Goal: Task Accomplishment & Management: Manage account settings

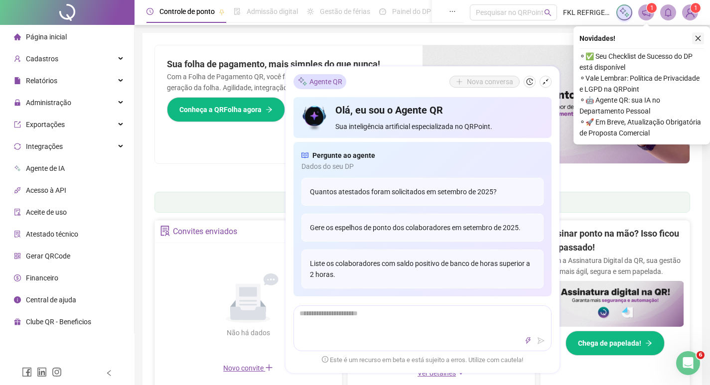
click at [697, 39] on icon "close" at bounding box center [697, 38] width 7 height 7
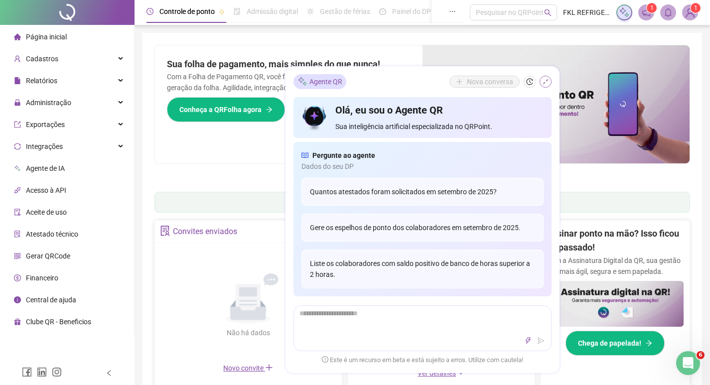
click at [546, 84] on icon "shrink" at bounding box center [545, 81] width 7 height 7
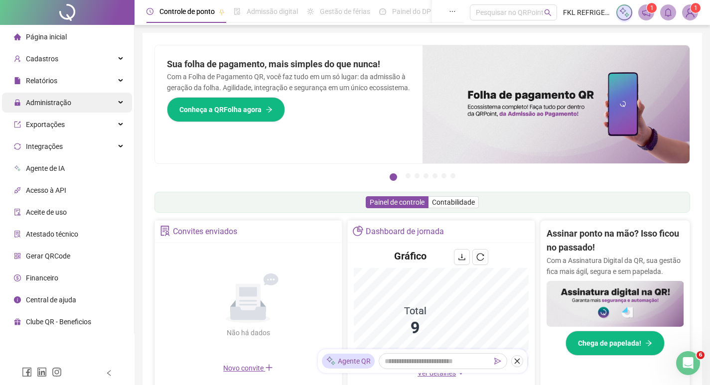
click at [35, 102] on span "Administração" at bounding box center [48, 103] width 45 height 8
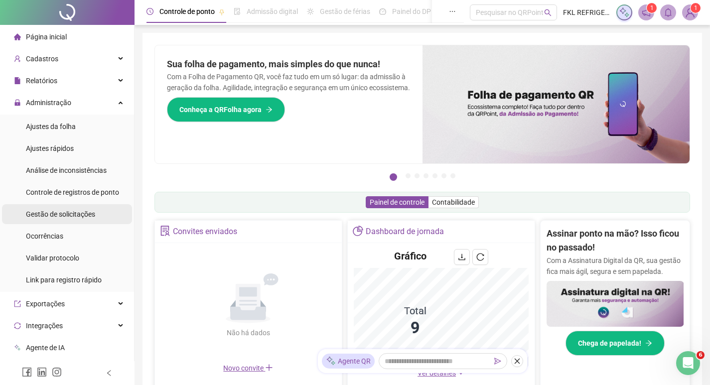
click at [52, 213] on span "Gestão de solicitações" at bounding box center [60, 214] width 69 height 8
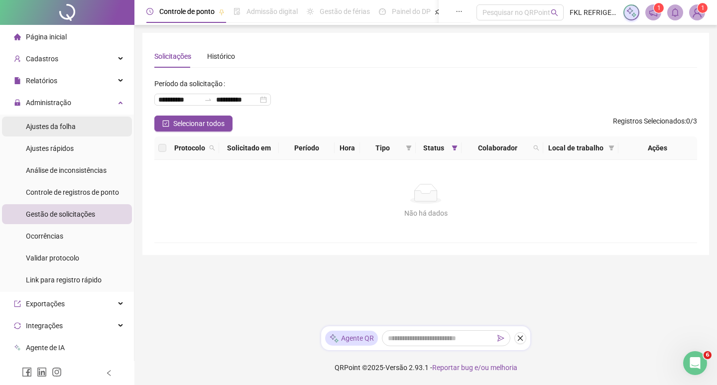
click at [50, 126] on span "Ajustes da folha" at bounding box center [51, 127] width 50 height 8
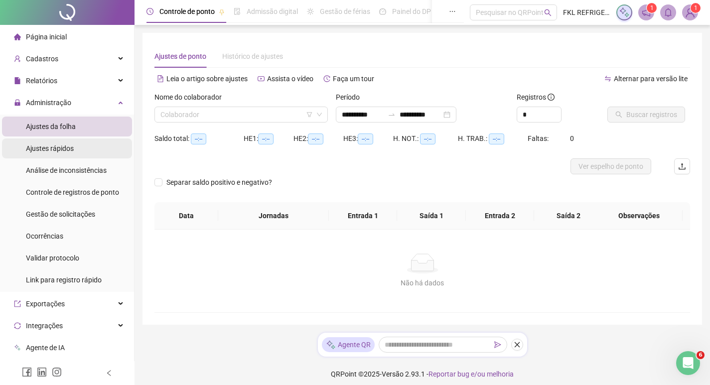
type input "**********"
click at [170, 117] on input "search" at bounding box center [236, 114] width 152 height 15
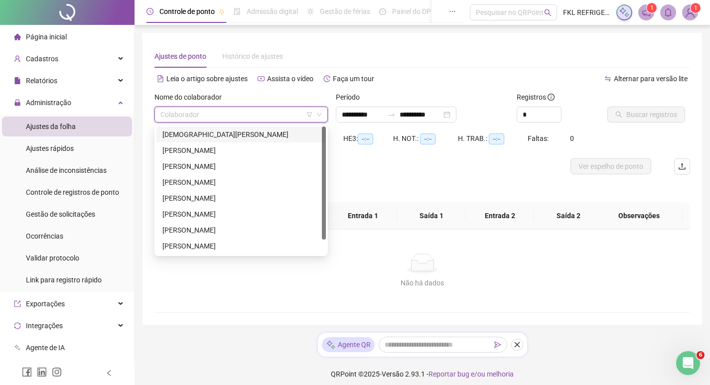
click at [176, 133] on div "[DEMOGRAPHIC_DATA][PERSON_NAME]" at bounding box center [240, 134] width 157 height 11
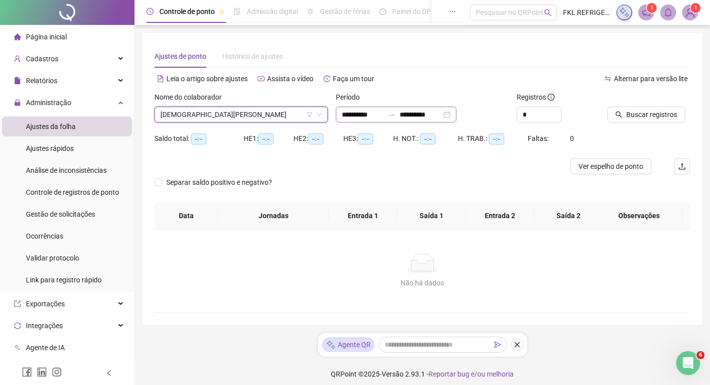
click at [456, 117] on div "**********" at bounding box center [396, 115] width 121 height 16
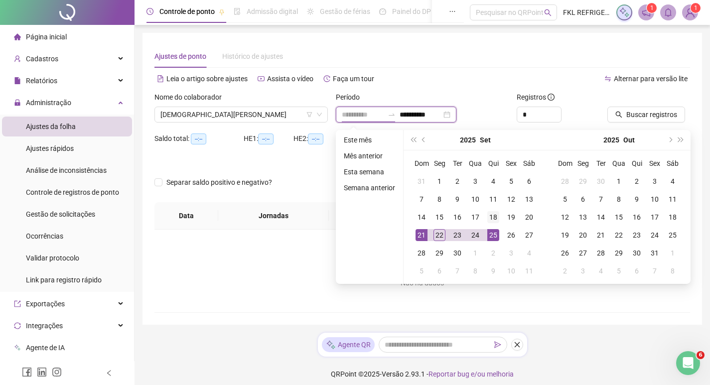
type input "**********"
click at [490, 218] on div "18" at bounding box center [493, 217] width 12 height 12
type input "**********"
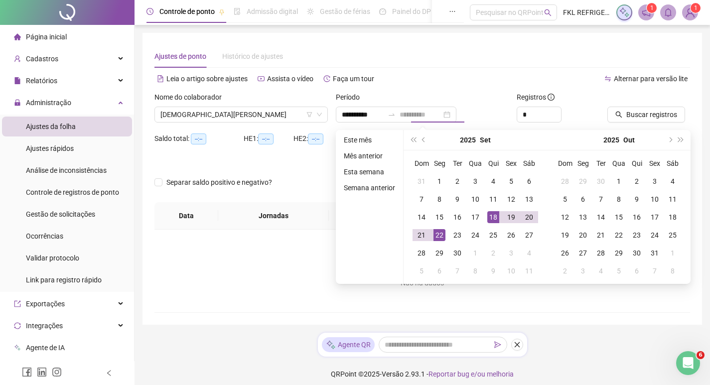
click at [439, 238] on div "22" at bounding box center [439, 235] width 12 height 12
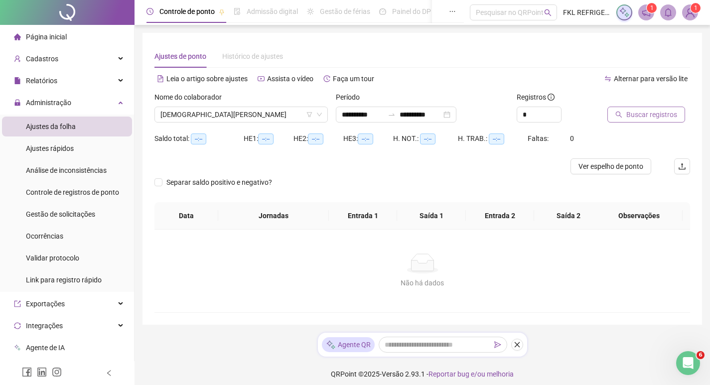
click at [623, 118] on button "Buscar registros" at bounding box center [646, 115] width 78 height 16
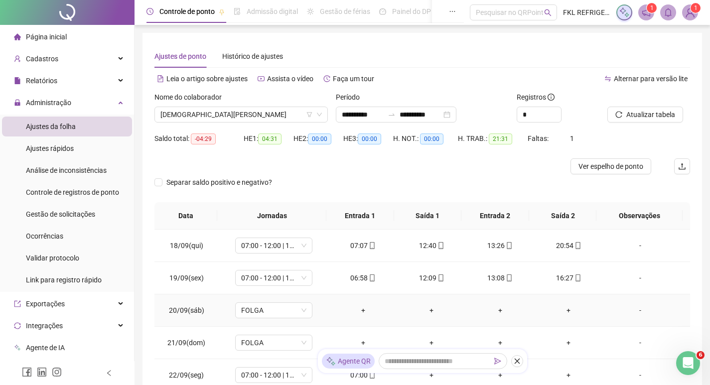
click at [358, 307] on div "+" at bounding box center [363, 310] width 53 height 11
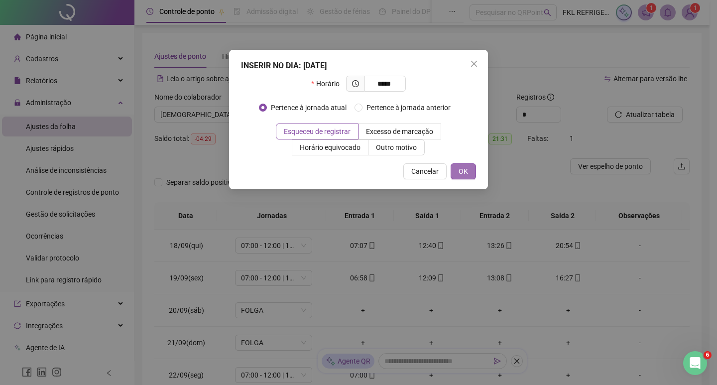
type input "*****"
click at [464, 173] on span "OK" at bounding box center [463, 171] width 9 height 11
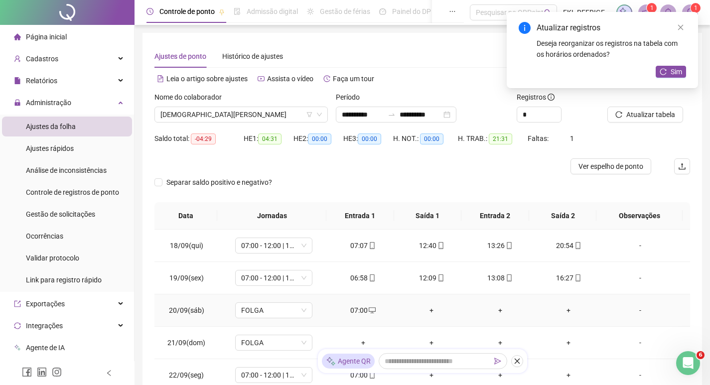
click at [428, 313] on div "+" at bounding box center [431, 310] width 53 height 11
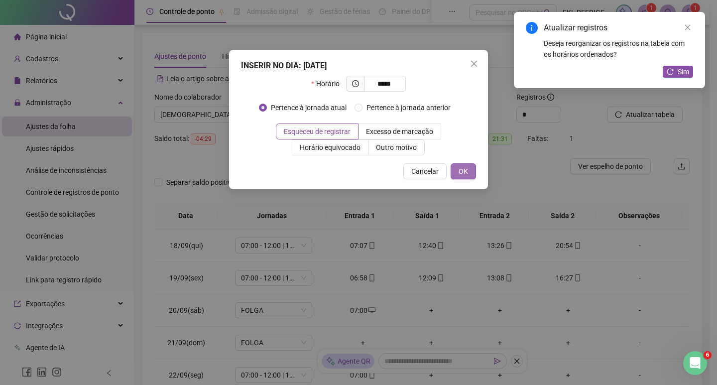
type input "*****"
click at [460, 168] on span "OK" at bounding box center [463, 171] width 9 height 11
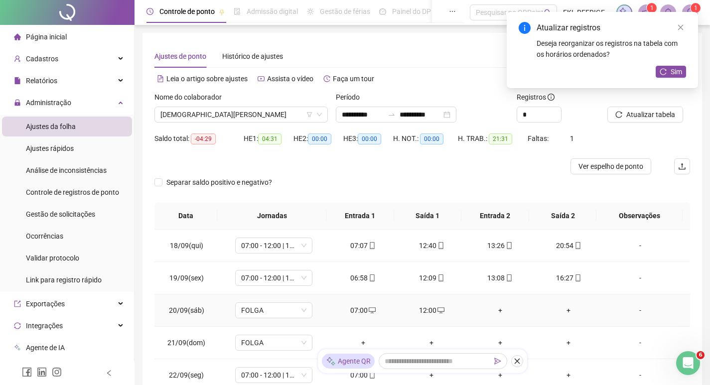
click at [495, 312] on div "+" at bounding box center [500, 310] width 53 height 11
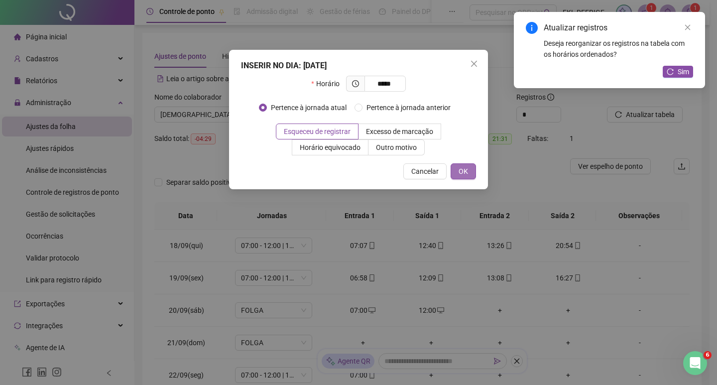
type input "*****"
click at [469, 172] on button "OK" at bounding box center [463, 171] width 25 height 16
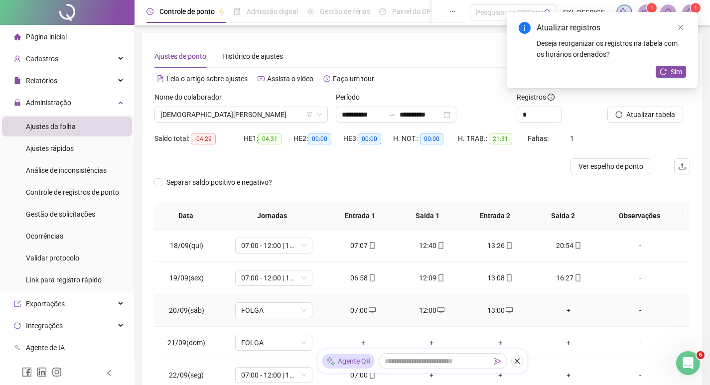
click at [565, 311] on div "+" at bounding box center [568, 310] width 53 height 11
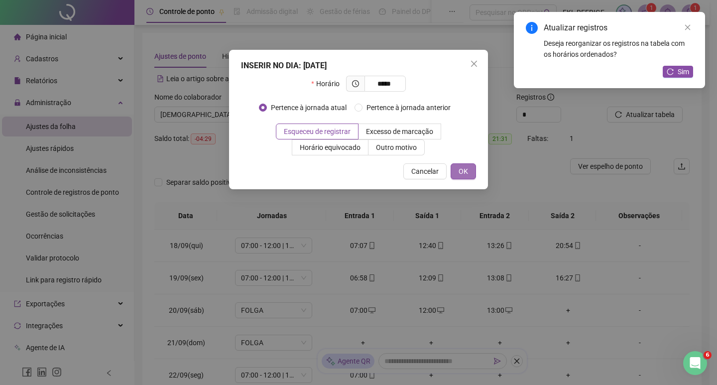
type input "*****"
click at [468, 174] on span "OK" at bounding box center [463, 171] width 9 height 11
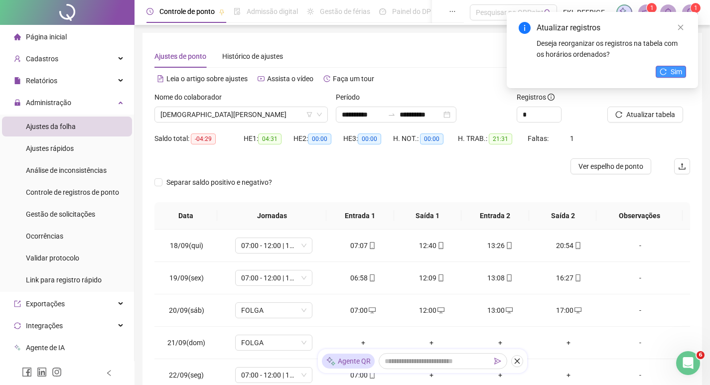
click at [676, 71] on span "Sim" at bounding box center [675, 71] width 11 height 11
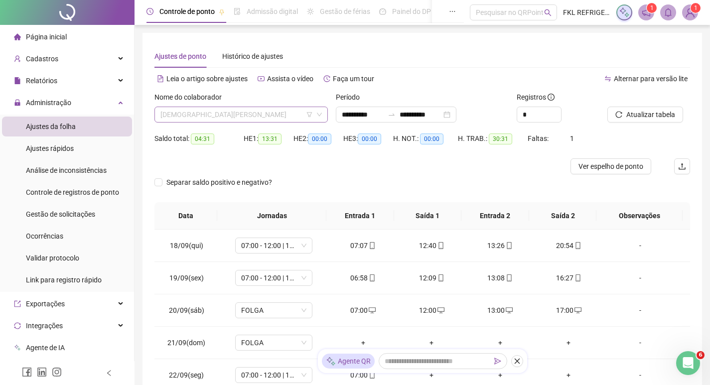
click at [257, 113] on span "[DEMOGRAPHIC_DATA][PERSON_NAME]" at bounding box center [240, 114] width 161 height 15
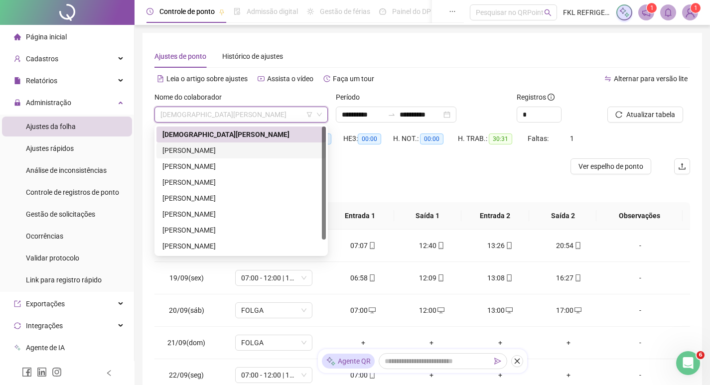
click at [200, 151] on div "[PERSON_NAME]" at bounding box center [240, 150] width 157 height 11
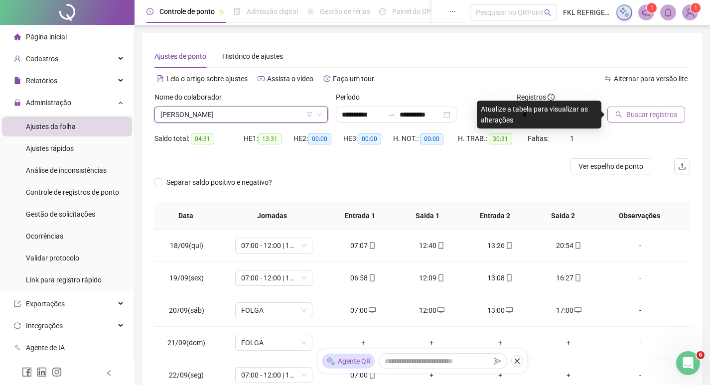
click at [623, 115] on button "Buscar registros" at bounding box center [646, 115] width 78 height 16
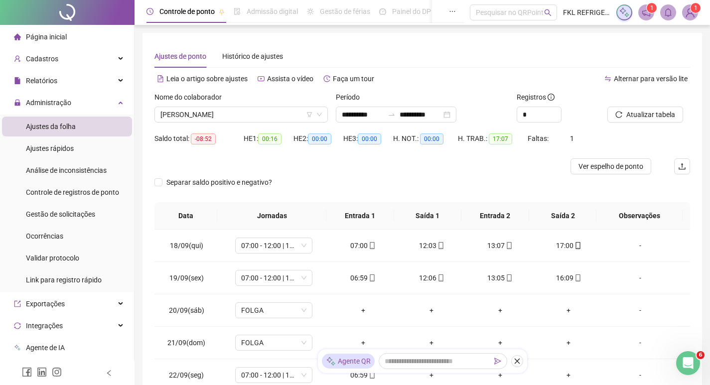
scroll to position [50, 0]
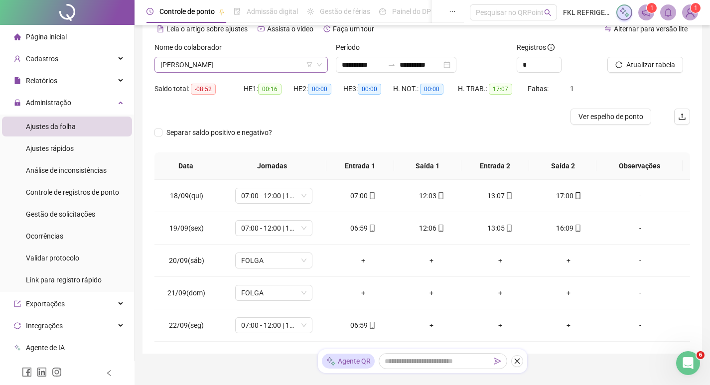
click at [265, 65] on span "[PERSON_NAME]" at bounding box center [240, 64] width 161 height 15
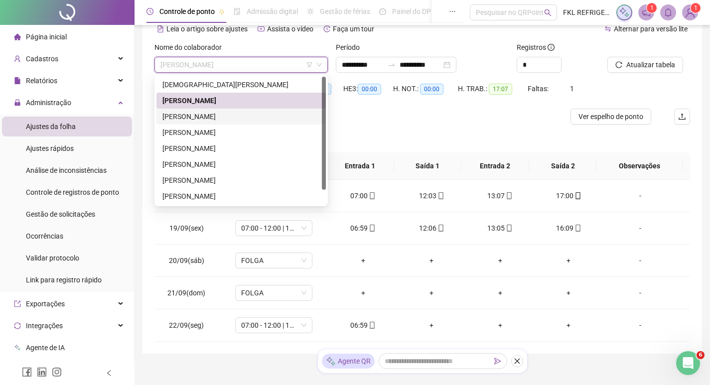
click at [218, 120] on div "[PERSON_NAME]" at bounding box center [240, 116] width 157 height 11
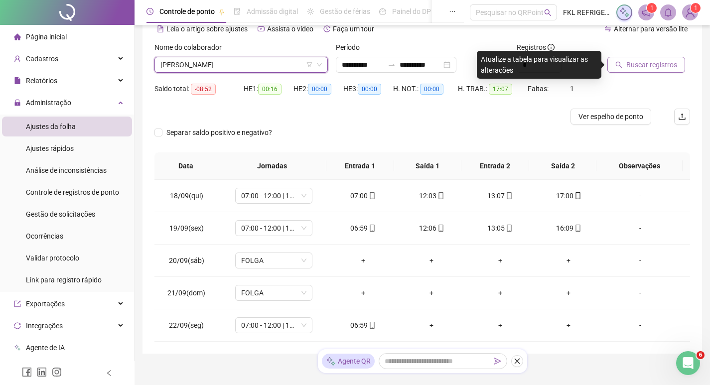
click at [621, 68] on icon "search" at bounding box center [618, 64] width 7 height 7
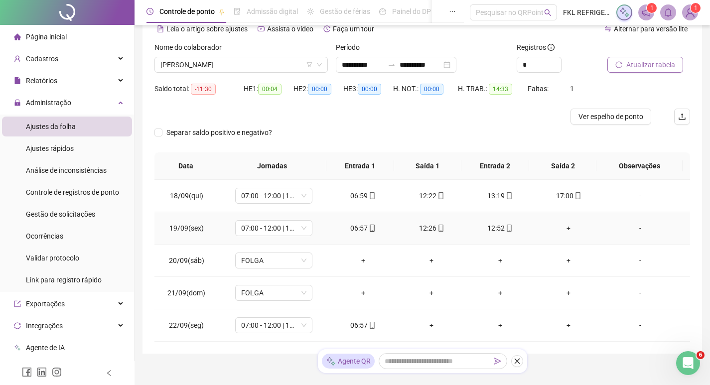
click at [560, 231] on div "+" at bounding box center [568, 228] width 53 height 11
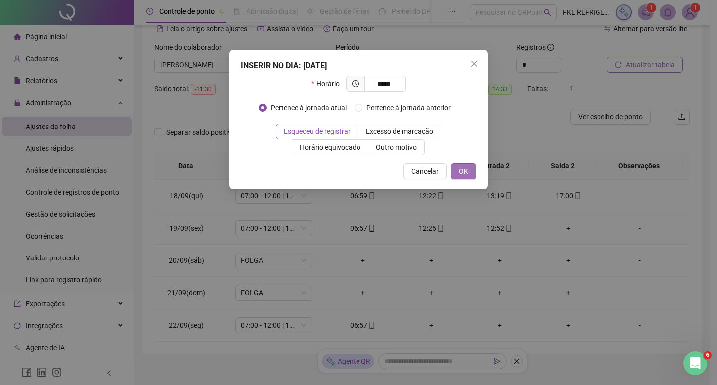
type input "*****"
click at [469, 170] on button "OK" at bounding box center [463, 171] width 25 height 16
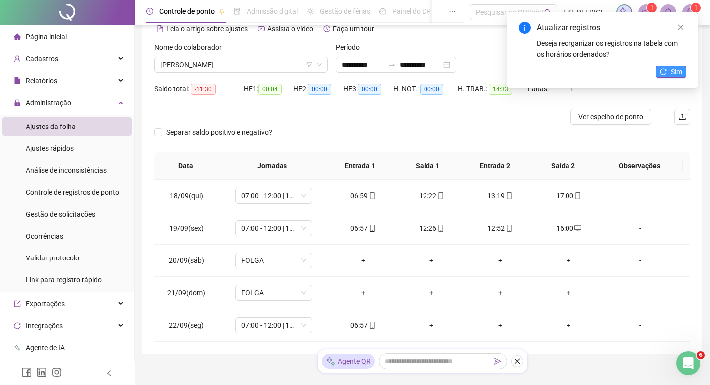
click at [666, 74] on icon "reload" at bounding box center [662, 71] width 7 height 7
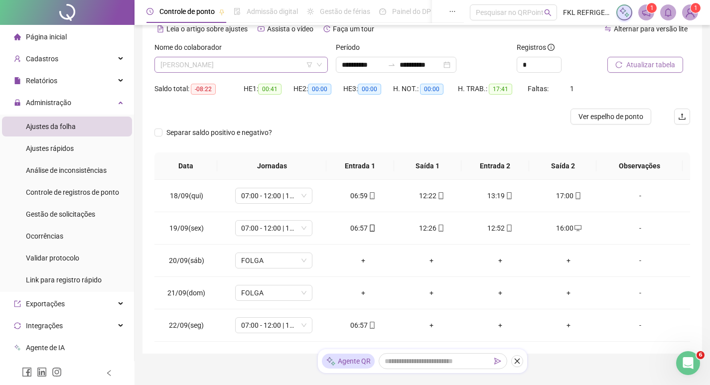
click at [281, 65] on span "[PERSON_NAME]" at bounding box center [240, 64] width 161 height 15
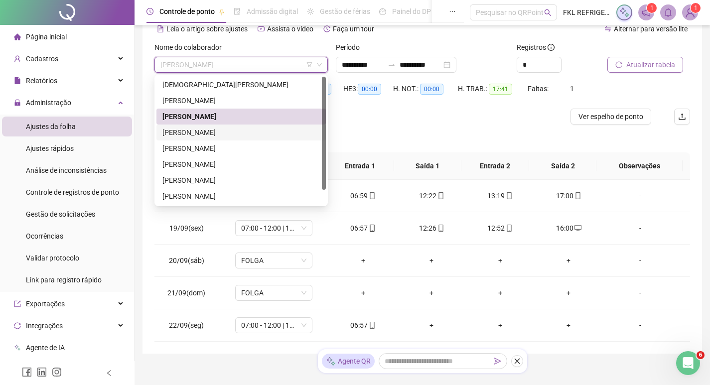
click at [224, 131] on div "[PERSON_NAME]" at bounding box center [240, 132] width 157 height 11
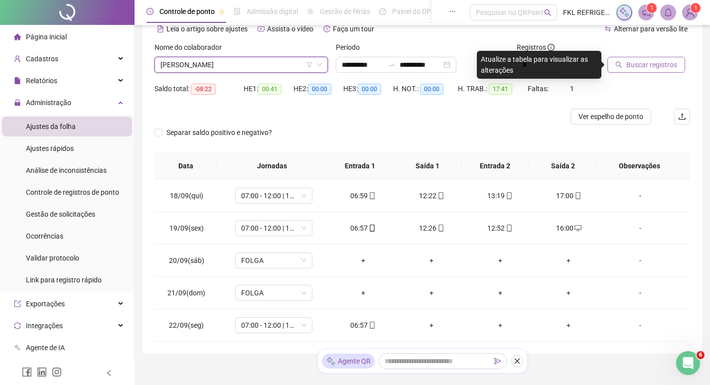
click at [647, 61] on span "Buscar registros" at bounding box center [651, 64] width 51 height 11
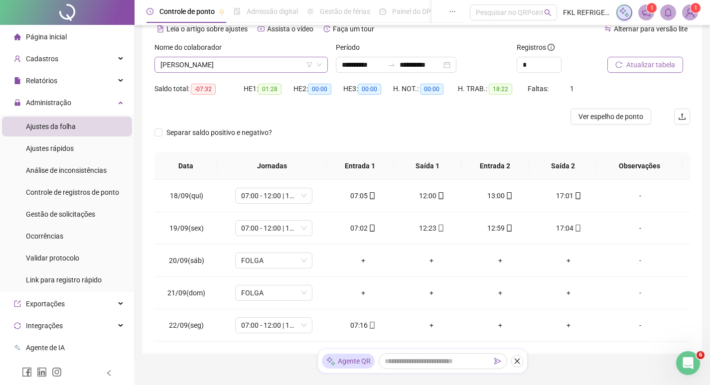
click at [272, 69] on span "[PERSON_NAME]" at bounding box center [240, 64] width 161 height 15
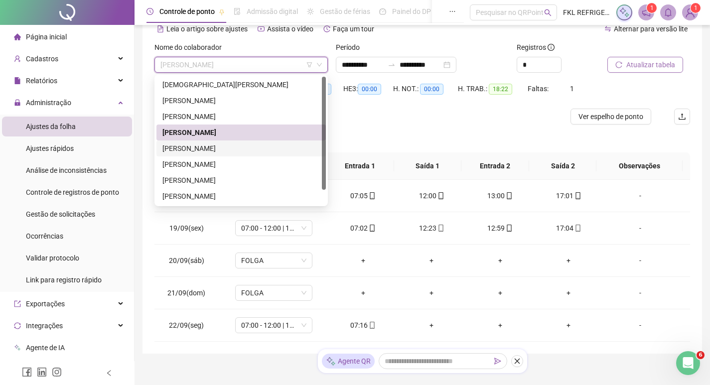
click at [200, 149] on div "[PERSON_NAME]" at bounding box center [240, 148] width 157 height 11
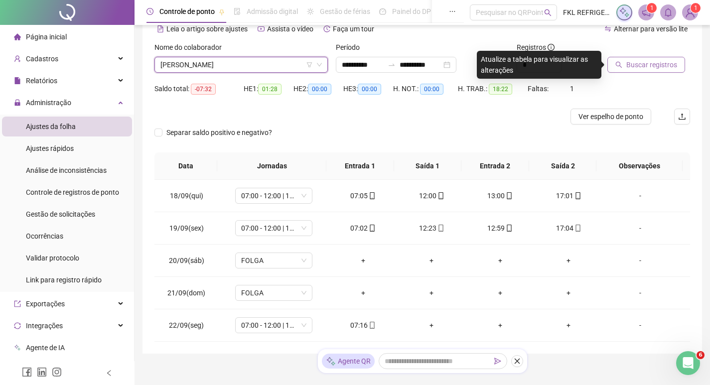
click at [627, 67] on span "Buscar registros" at bounding box center [651, 64] width 51 height 11
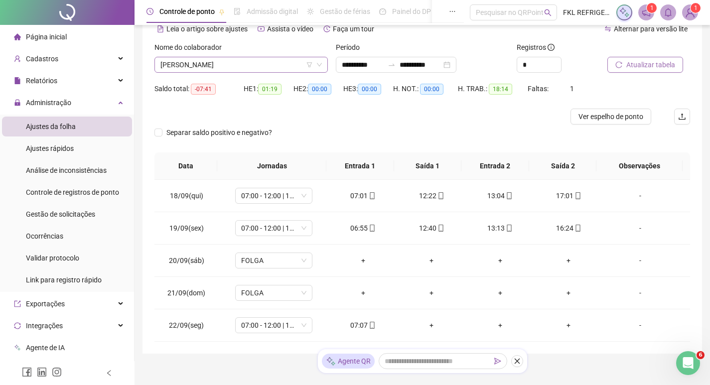
click at [264, 67] on span "[PERSON_NAME]" at bounding box center [240, 64] width 161 height 15
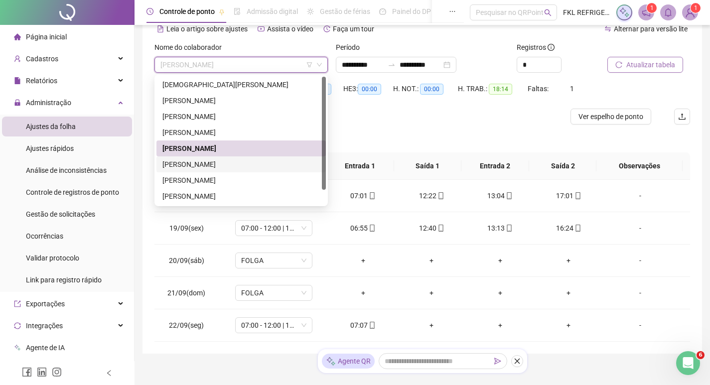
click at [217, 167] on div "[PERSON_NAME]" at bounding box center [240, 164] width 157 height 11
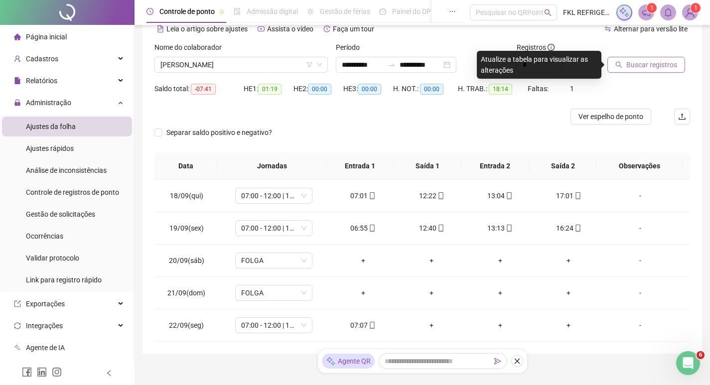
click at [663, 65] on span "Buscar registros" at bounding box center [651, 64] width 51 height 11
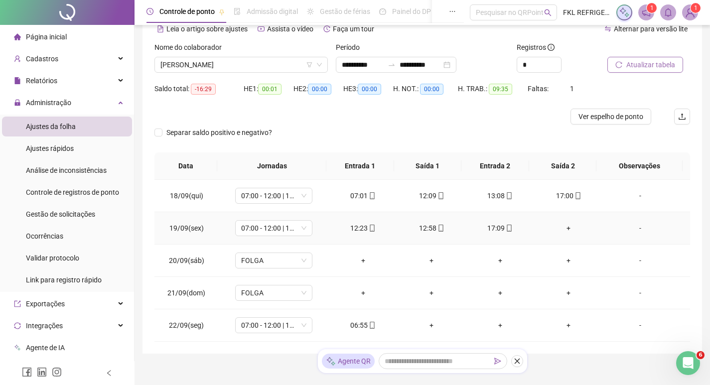
click at [563, 230] on div "+" at bounding box center [568, 228] width 53 height 11
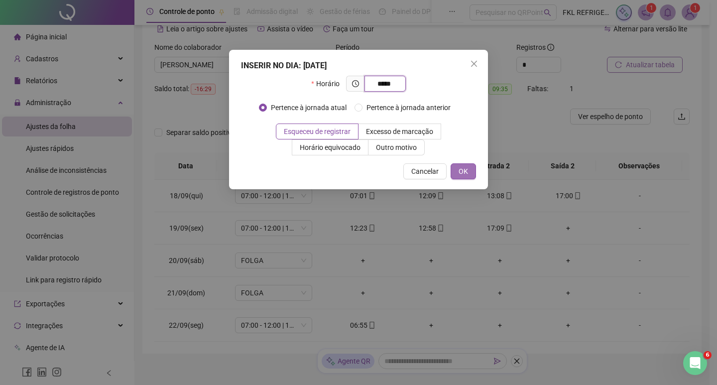
type input "*****"
click at [459, 175] on span "OK" at bounding box center [463, 171] width 9 height 11
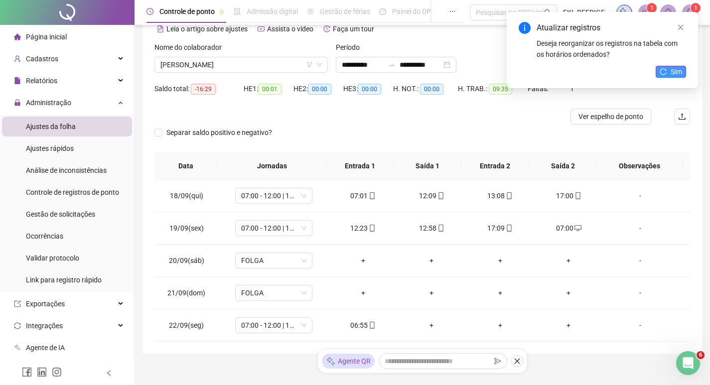
click at [664, 67] on button "Sim" at bounding box center [670, 72] width 30 height 12
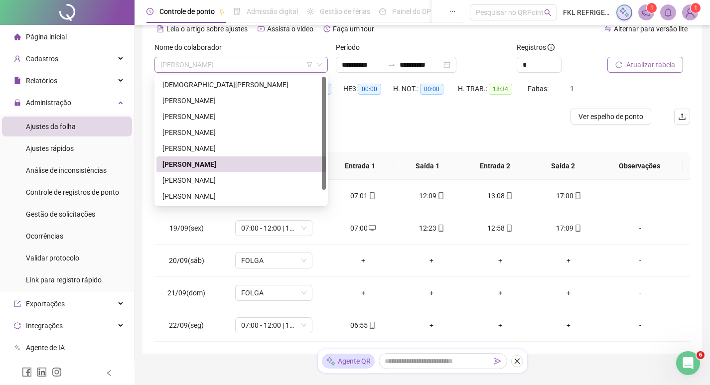
click at [263, 68] on span "[PERSON_NAME]" at bounding box center [240, 64] width 161 height 15
click at [186, 179] on div "[PERSON_NAME]" at bounding box center [240, 180] width 157 height 11
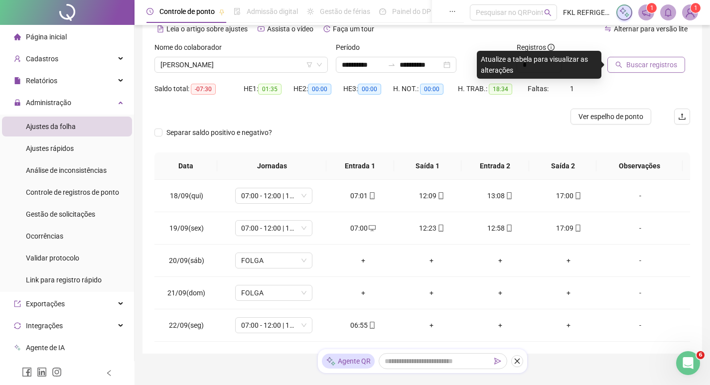
click at [646, 62] on span "Buscar registros" at bounding box center [651, 64] width 51 height 11
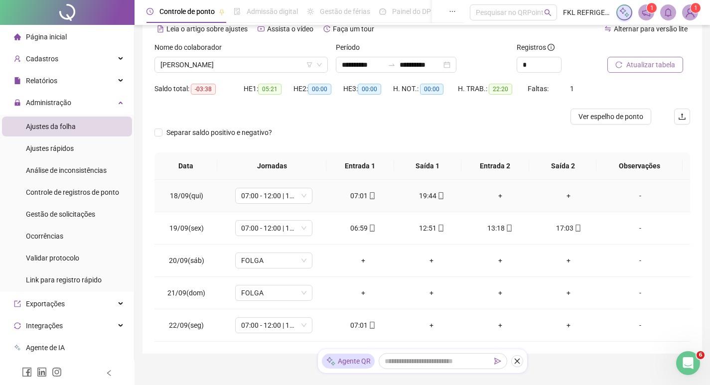
click at [496, 197] on div "+" at bounding box center [500, 195] width 53 height 11
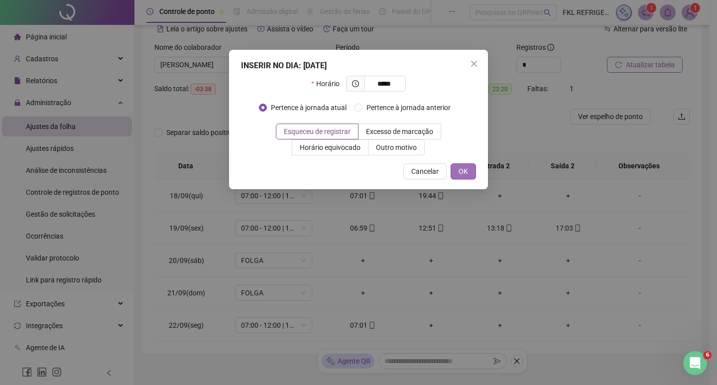
type input "*****"
click at [457, 171] on button "OK" at bounding box center [463, 171] width 25 height 16
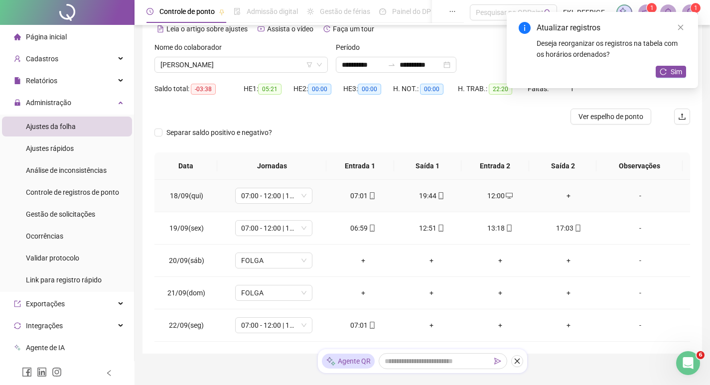
click at [558, 198] on div "+" at bounding box center [568, 195] width 53 height 11
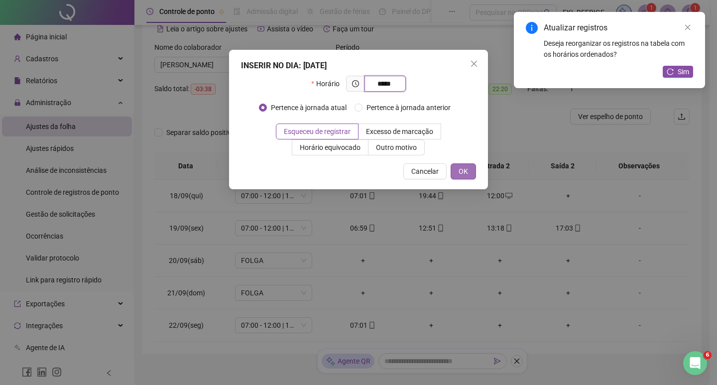
type input "*****"
click at [467, 168] on span "OK" at bounding box center [463, 171] width 9 height 11
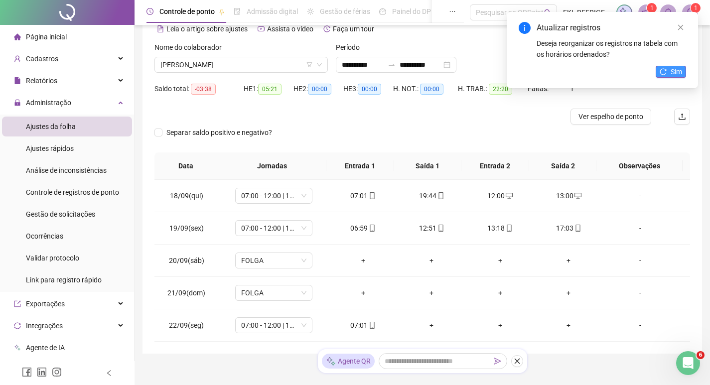
click at [672, 76] on span "Sim" at bounding box center [675, 71] width 11 height 11
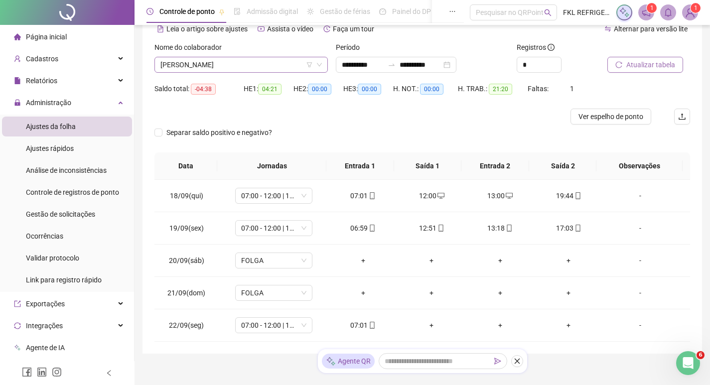
click at [260, 67] on span "[PERSON_NAME]" at bounding box center [240, 64] width 161 height 15
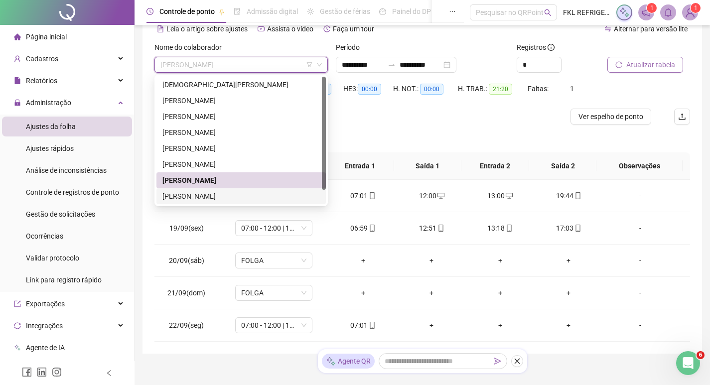
click at [197, 195] on div "[PERSON_NAME]" at bounding box center [240, 196] width 157 height 11
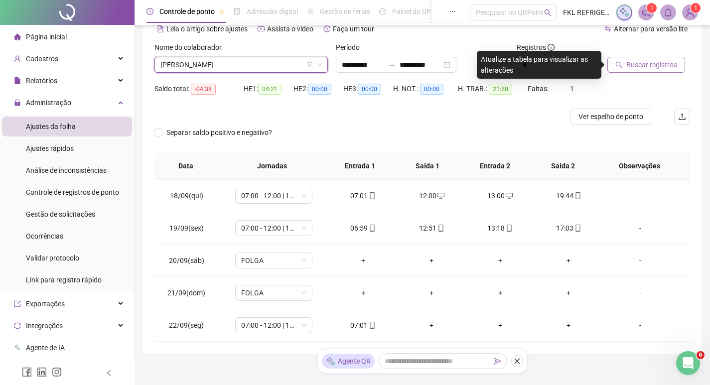
click at [646, 63] on span "Buscar registros" at bounding box center [651, 64] width 51 height 11
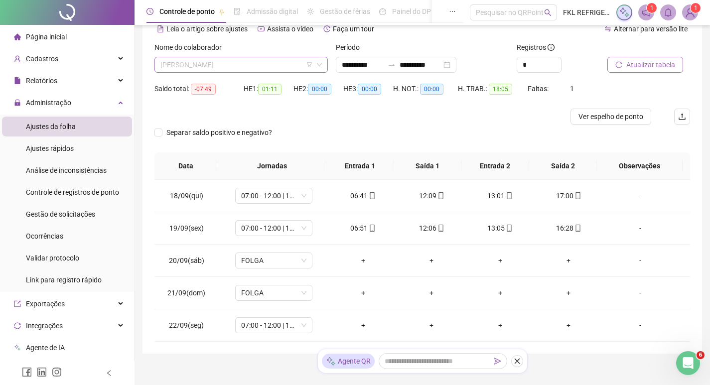
click at [273, 65] on span "[PERSON_NAME]" at bounding box center [240, 64] width 161 height 15
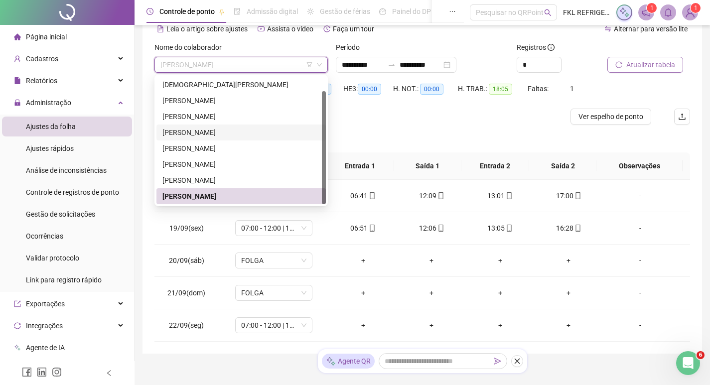
scroll to position [16, 0]
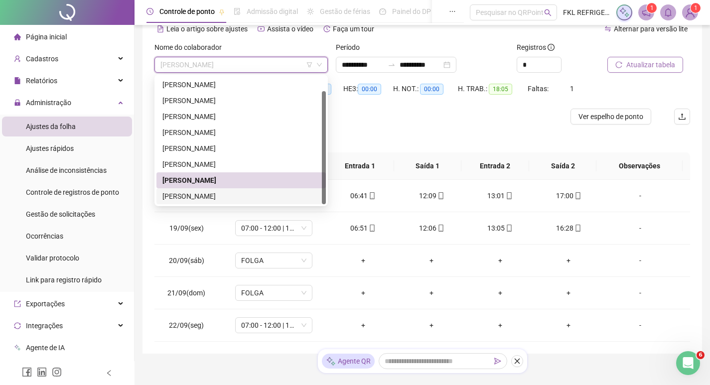
click at [201, 198] on div "[PERSON_NAME]" at bounding box center [240, 196] width 157 height 11
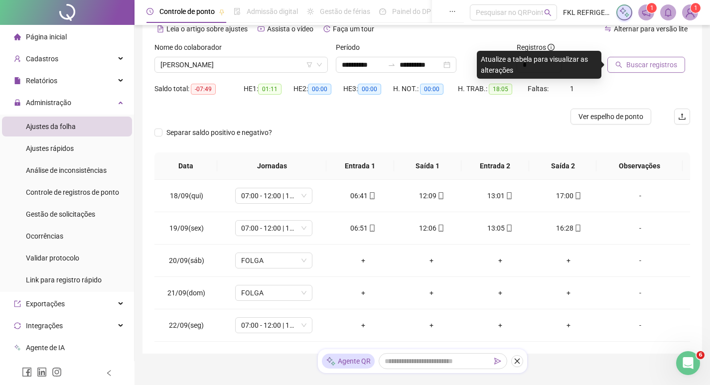
click at [636, 65] on span "Buscar registros" at bounding box center [651, 64] width 51 height 11
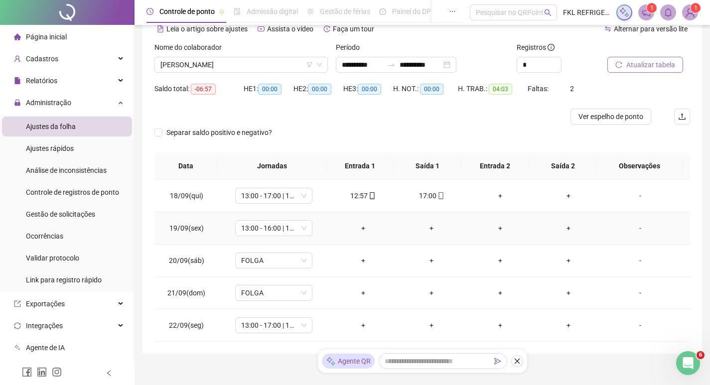
click at [361, 228] on div "+" at bounding box center [363, 228] width 53 height 11
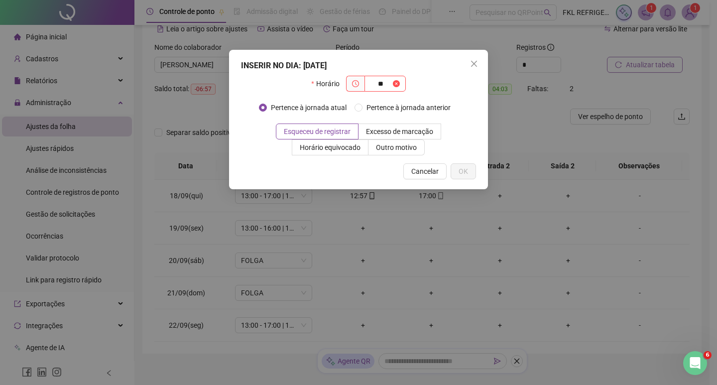
type input "*"
type input "*****"
click at [461, 171] on span "OK" at bounding box center [463, 171] width 9 height 11
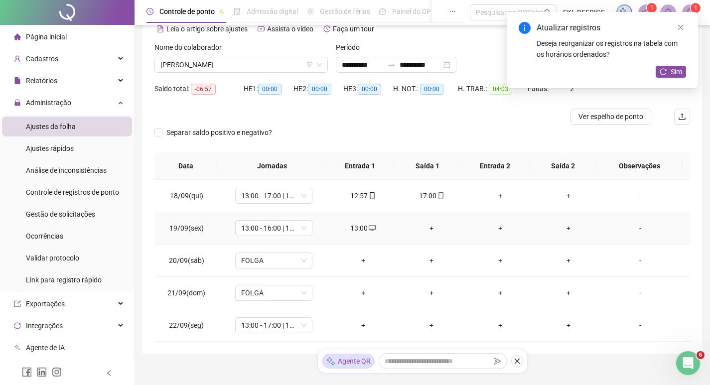
click at [423, 228] on div "+" at bounding box center [431, 228] width 53 height 11
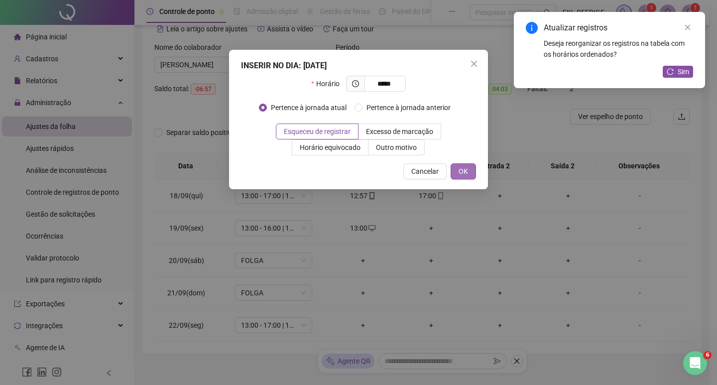
type input "*****"
click at [470, 177] on button "OK" at bounding box center [463, 171] width 25 height 16
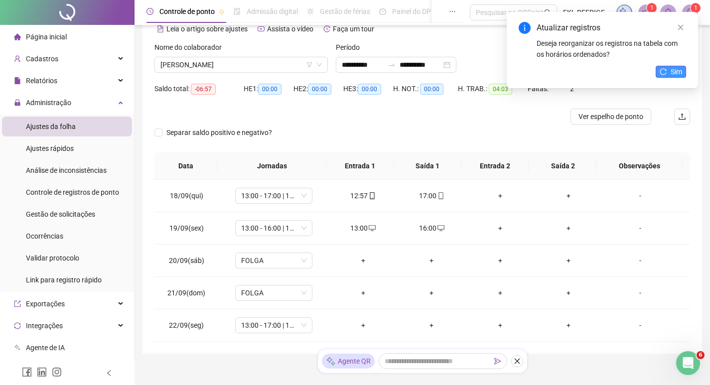
click at [676, 72] on span "Sim" at bounding box center [675, 71] width 11 height 11
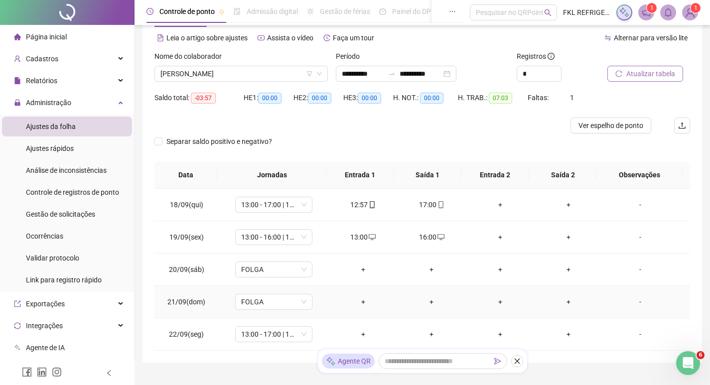
scroll to position [0, 0]
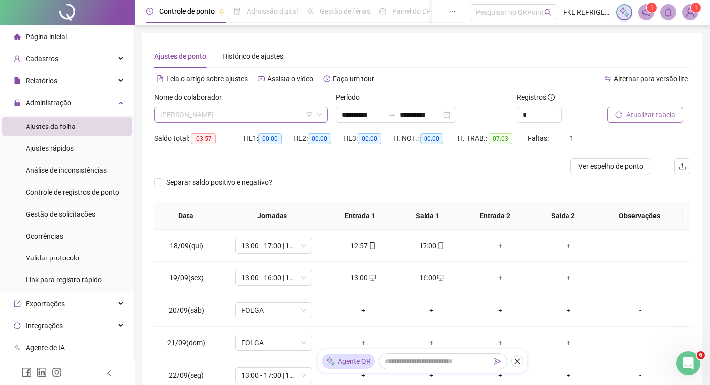
click at [254, 114] on span "[PERSON_NAME]" at bounding box center [240, 114] width 161 height 15
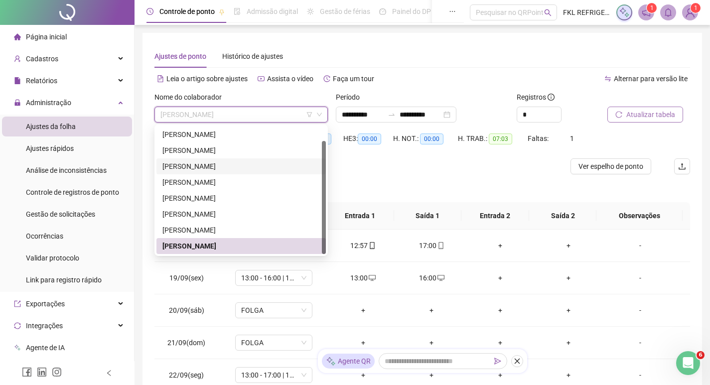
click at [187, 169] on div "[PERSON_NAME]" at bounding box center [240, 166] width 157 height 11
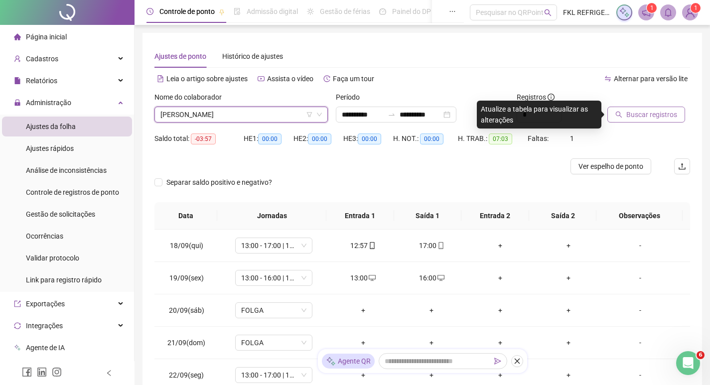
click at [626, 115] on span "Buscar registros" at bounding box center [651, 114] width 51 height 11
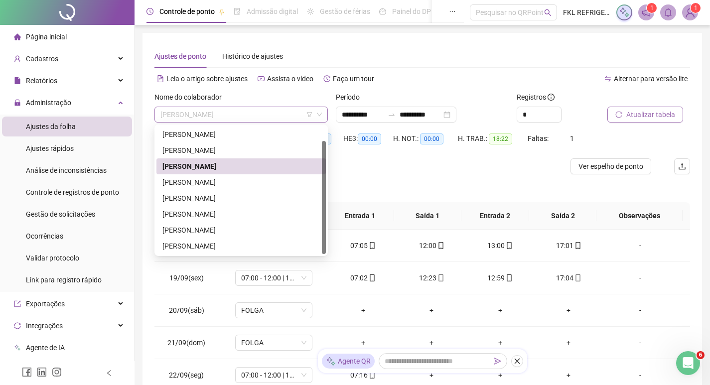
click at [261, 114] on span "[PERSON_NAME]" at bounding box center [240, 114] width 161 height 15
click at [208, 215] on div "[PERSON_NAME]" at bounding box center [240, 214] width 157 height 11
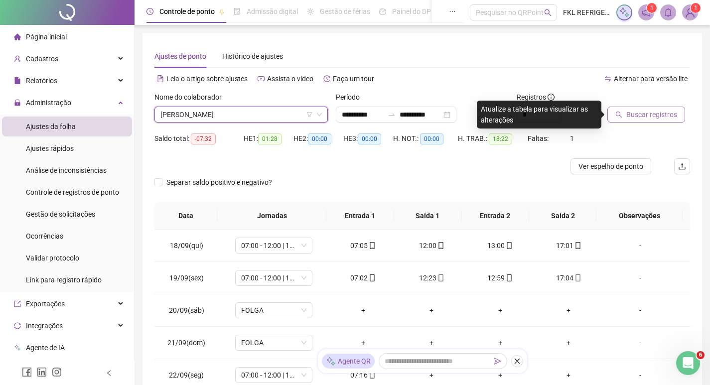
click at [630, 111] on span "Buscar registros" at bounding box center [651, 114] width 51 height 11
